Goal: Task Accomplishment & Management: Use online tool/utility

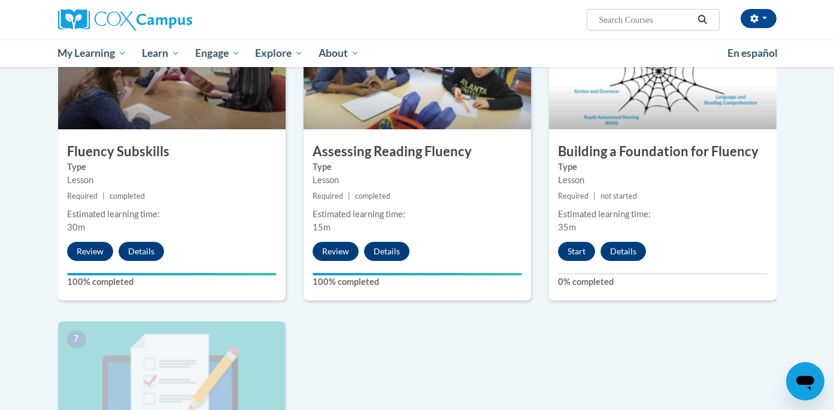
scroll to position [642, 0]
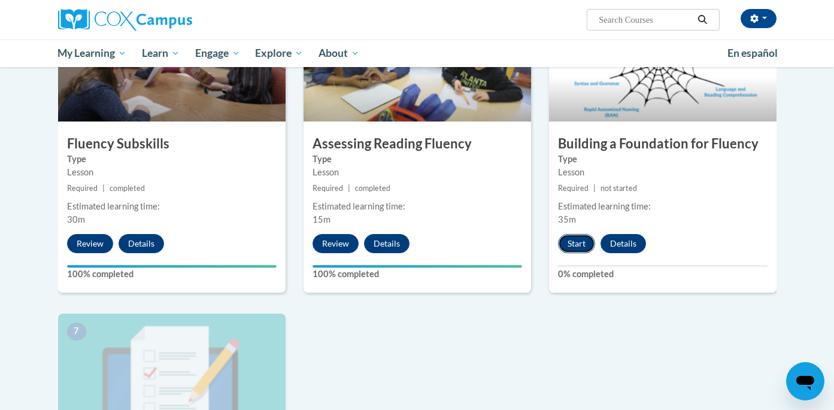
click at [572, 242] on button "Start" at bounding box center [576, 243] width 37 height 19
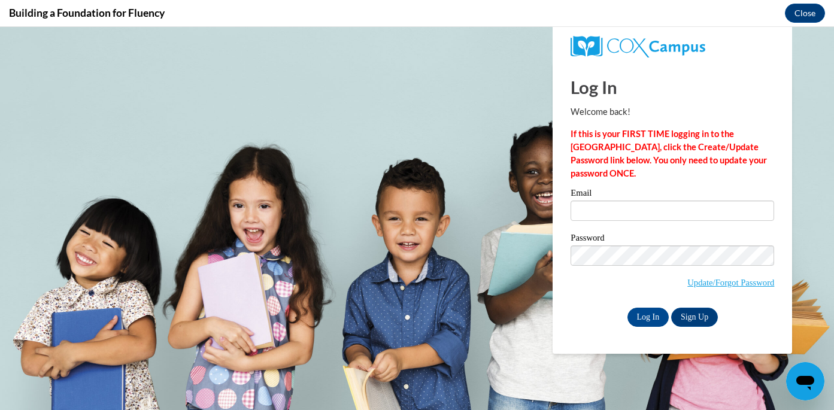
scroll to position [0, 0]
type input "[EMAIL_ADDRESS][DOMAIN_NAME]"
click at [662, 322] on input "Log In" at bounding box center [649, 317] width 42 height 19
